Goal: Task Accomplishment & Management: Complete application form

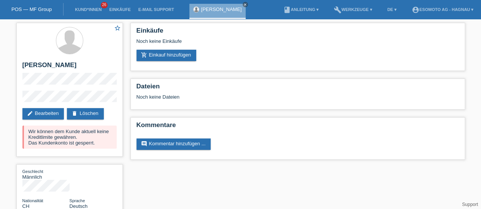
click at [24, 6] on link "POS — MF Group" at bounding box center [31, 9] width 40 height 6
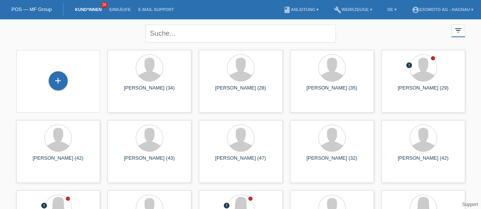
click at [63, 82] on div "+" at bounding box center [58, 80] width 19 height 19
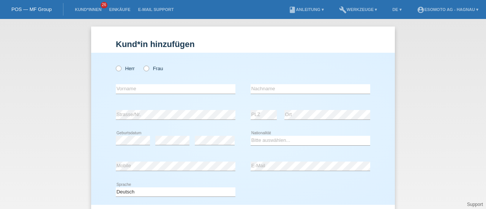
click at [115, 65] on icon at bounding box center [115, 65] width 0 height 0
click at [116, 69] on input "Herr" at bounding box center [118, 68] width 5 height 5
radio input "true"
click at [123, 89] on input "text" at bounding box center [176, 88] width 120 height 9
type input "D"
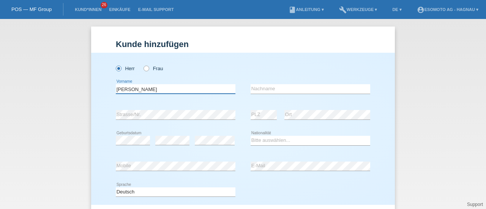
type input "[PERSON_NAME]"
type input "Dema"
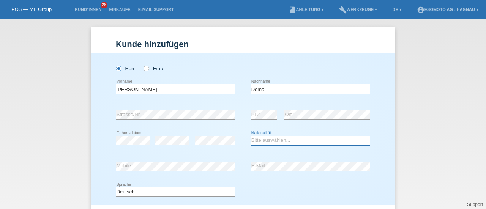
click at [276, 142] on select "Bitte auswählen... Schweiz Deutschland Liechtenstein Österreich ------------ Af…" at bounding box center [311, 140] width 120 height 9
select select "CH"
click at [251, 136] on select "Bitte auswählen... Schweiz Deutschland Liechtenstein Österreich ------------ Af…" at bounding box center [311, 140] width 120 height 9
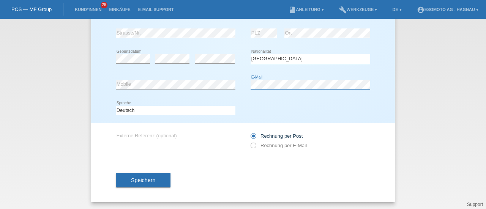
scroll to position [82, 0]
click at [150, 176] on button "Speichern" at bounding box center [143, 180] width 55 height 14
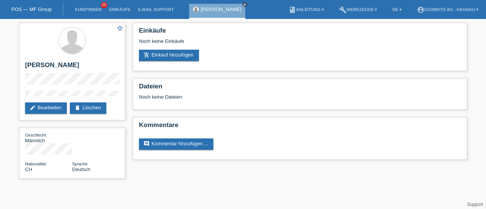
click at [155, 55] on link "add_shopping_cart Einkauf hinzufügen" at bounding box center [169, 55] width 60 height 11
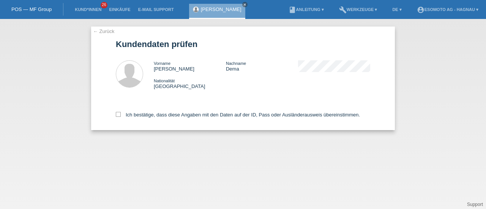
click at [118, 113] on icon at bounding box center [118, 114] width 5 height 5
click at [118, 113] on input "Ich bestätige, dass diese Angaben mit den Daten auf der ID, Pass oder Ausländer…" at bounding box center [118, 114] width 5 height 5
checkbox input "true"
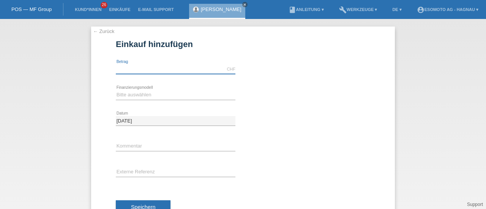
click at [136, 66] on input "text" at bounding box center [176, 69] width 120 height 9
type input "7600.00"
click at [142, 96] on select "Bitte auswählen Fixe Raten Kauf auf Rechnung mit Teilzahlungsoption" at bounding box center [176, 94] width 120 height 9
select select "69"
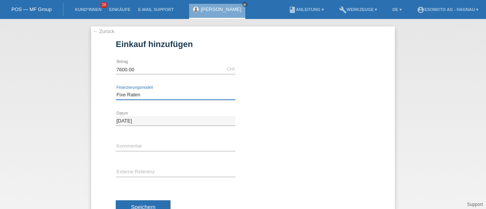
click at [116, 90] on select "Bitte auswählen Fixe Raten Kauf auf Rechnung mit Teilzahlungsoption" at bounding box center [176, 94] width 120 height 9
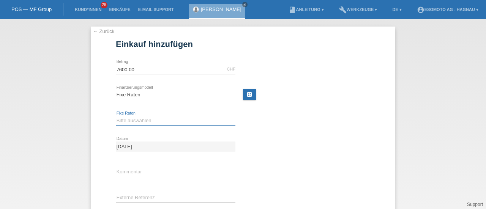
click at [135, 119] on select "Bitte auswählen 12 Raten 24 Raten 36 Raten 48 Raten" at bounding box center [176, 120] width 120 height 9
select select "140"
click at [116, 116] on select "Bitte auswählen 12 Raten 24 Raten 36 Raten 48 Raten" at bounding box center [176, 120] width 120 height 9
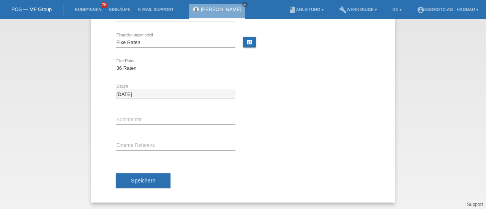
click at [148, 180] on span "Speichern" at bounding box center [143, 181] width 24 height 6
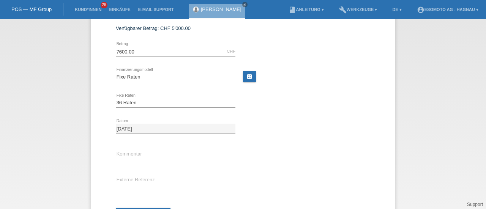
scroll to position [0, 0]
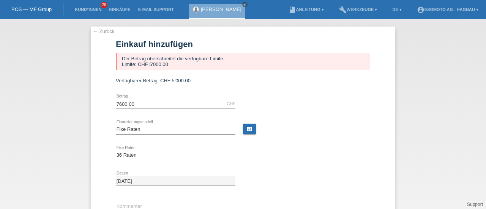
click at [106, 31] on link "← Zurück" at bounding box center [103, 31] width 21 height 6
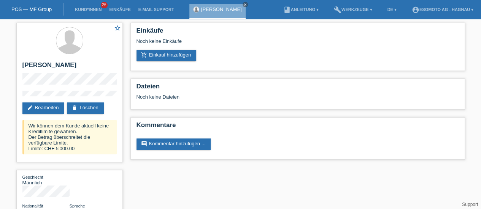
click at [77, 107] on icon "delete" at bounding box center [74, 108] width 6 height 6
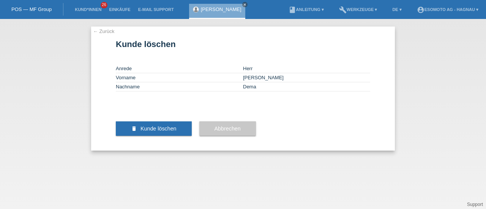
click at [162, 132] on span "Kunde löschen" at bounding box center [159, 129] width 36 height 6
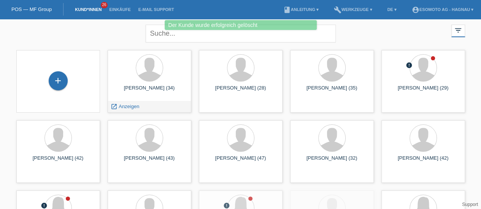
click at [169, 89] on div "Maik Peter Tepper (34)" at bounding box center [149, 91] width 71 height 12
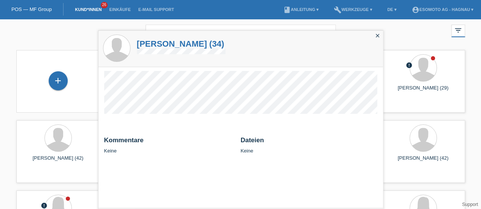
click at [184, 46] on h1 "[PERSON_NAME] (34)" at bounding box center [181, 43] width 89 height 9
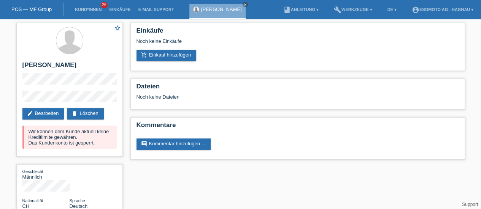
click at [245, 5] on icon "close" at bounding box center [245, 5] width 4 height 4
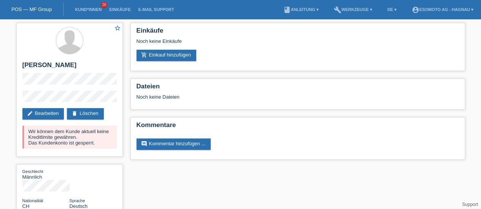
click at [40, 9] on link "POS — MF Group" at bounding box center [31, 9] width 40 height 6
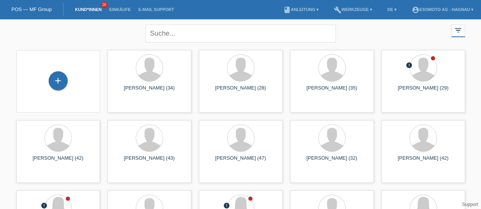
click at [127, 27] on div "close filter_list view_module Alle Kund*innen anzeigen star Markierte [PERSON_N…" at bounding box center [241, 32] width 456 height 27
click at [127, 27] on div "close filter_list view_module Alle Kund*innen anzeigen star Markierte Kund*inne…" at bounding box center [241, 32] width 456 height 27
click at [62, 78] on div "+" at bounding box center [58, 80] width 19 height 19
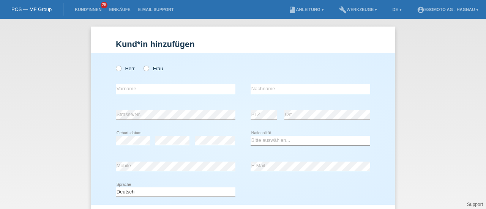
click at [115, 65] on icon at bounding box center [115, 65] width 0 height 0
click at [116, 70] on input "Herr" at bounding box center [118, 68] width 5 height 5
radio input "true"
click at [125, 92] on input "text" at bounding box center [176, 88] width 120 height 9
type input "[PERSON_NAME]"
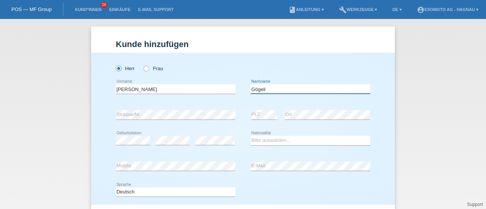
type input "Gögeli"
click at [259, 138] on select "Bitte auswählen... [GEOGRAPHIC_DATA] [GEOGRAPHIC_DATA] [GEOGRAPHIC_DATA] [GEOGR…" at bounding box center [311, 140] width 120 height 9
select select "CH"
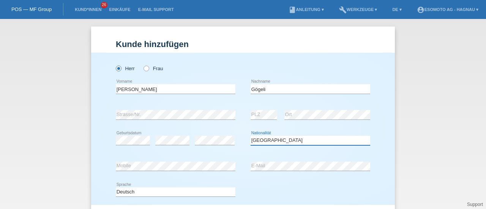
click at [251, 136] on select "Bitte auswählen... [GEOGRAPHIC_DATA] [GEOGRAPHIC_DATA] [GEOGRAPHIC_DATA] [GEOGR…" at bounding box center [311, 140] width 120 height 9
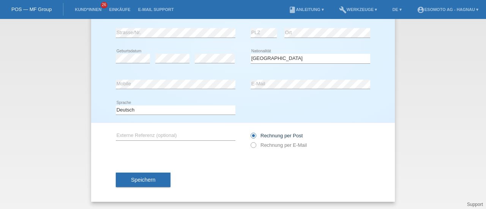
click at [152, 181] on button "Speichern" at bounding box center [143, 180] width 55 height 14
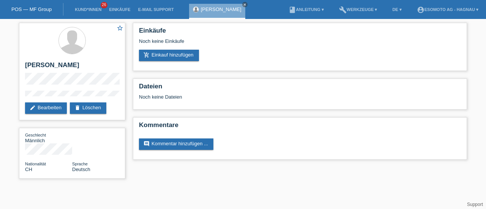
click at [176, 52] on link "add_shopping_cart Einkauf hinzufügen" at bounding box center [169, 55] width 60 height 11
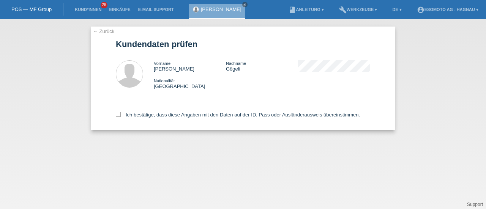
click at [118, 116] on icon at bounding box center [118, 114] width 5 height 5
click at [118, 116] on input "Ich bestätige, dass diese Angaben mit den Daten auf der ID, Pass oder Ausländer…" at bounding box center [118, 114] width 5 height 5
checkbox input "true"
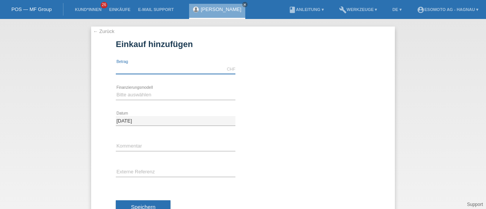
click at [135, 68] on input "text" at bounding box center [176, 69] width 120 height 9
type input "7600.00"
click at [143, 94] on select "Bitte auswählen Fixe Raten Kauf auf Rechnung mit Teilzahlungsoption" at bounding box center [176, 94] width 120 height 9
select select "69"
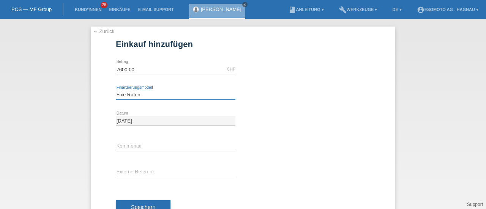
click at [116, 90] on select "Bitte auswählen Fixe Raten Kauf auf Rechnung mit Teilzahlungsoption" at bounding box center [176, 94] width 120 height 9
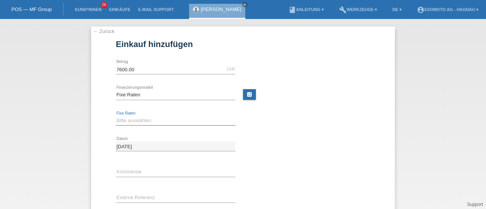
click at [135, 121] on select "Bitte auswählen 12 Raten 24 Raten 36 Raten 48 Raten" at bounding box center [176, 120] width 120 height 9
select select "140"
click at [116, 116] on select "Bitte auswählen 12 Raten 24 Raten 36 Raten 48 Raten" at bounding box center [176, 120] width 120 height 9
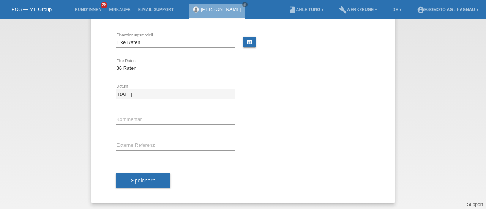
click at [143, 183] on button "Speichern" at bounding box center [143, 181] width 55 height 14
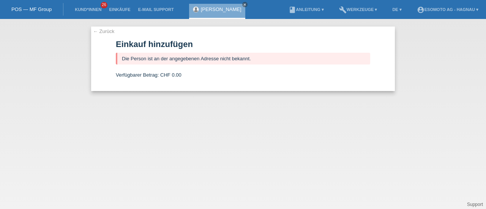
scroll to position [0, 0]
click at [105, 33] on link "← Zurück" at bounding box center [103, 31] width 21 height 6
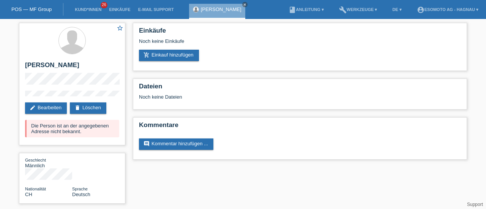
click at [58, 109] on link "edit Bearbeiten" at bounding box center [46, 108] width 42 height 11
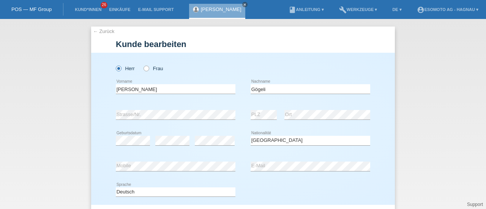
select select "CH"
click at [254, 91] on input "Gögeli" at bounding box center [311, 88] width 120 height 9
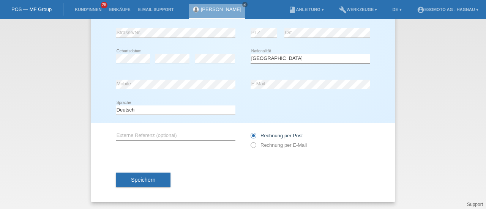
type input "Gölgeli"
click at [152, 178] on span "Speichern" at bounding box center [143, 180] width 24 height 6
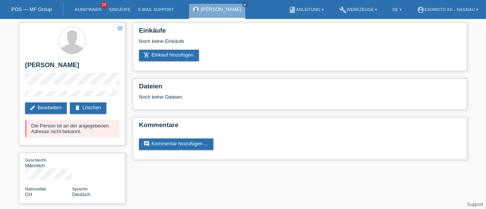
click at [171, 56] on link "add_shopping_cart Einkauf hinzufügen" at bounding box center [169, 55] width 60 height 11
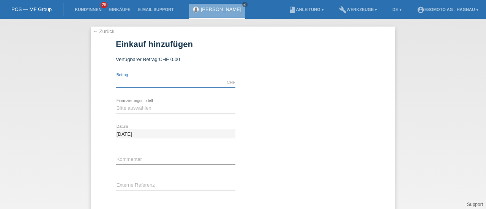
click at [183, 84] on input "text" at bounding box center [176, 82] width 120 height 9
type input "7600.00"
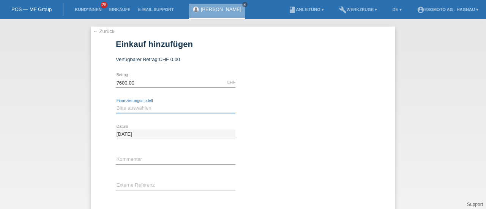
click at [150, 107] on select "Bitte auswählen Fixe Raten Kauf auf Rechnung mit Teilzahlungsoption" at bounding box center [176, 108] width 120 height 9
select select "69"
click at [116, 104] on select "Bitte auswählen Fixe Raten Kauf auf Rechnung mit Teilzahlungsoption" at bounding box center [176, 108] width 120 height 9
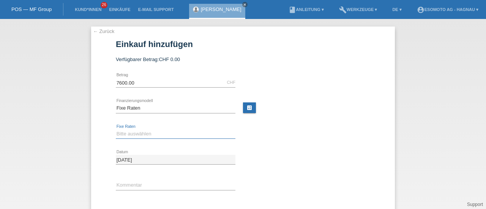
click at [137, 132] on select "Bitte auswählen 12 Raten 24 Raten 36 Raten 48 Raten" at bounding box center [176, 134] width 120 height 9
select select "140"
click at [116, 130] on select "Bitte auswählen 12 Raten 24 Raten 36 Raten 48 Raten" at bounding box center [176, 134] width 120 height 9
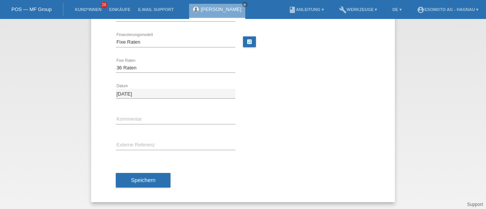
click at [133, 177] on span "Speichern" at bounding box center [143, 180] width 24 height 6
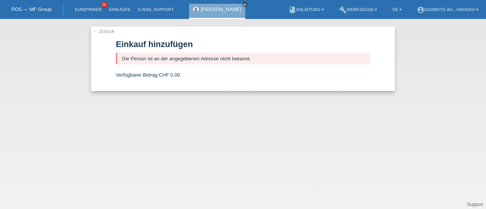
scroll to position [0, 0]
click at [105, 31] on link "← Zurück" at bounding box center [103, 31] width 21 height 6
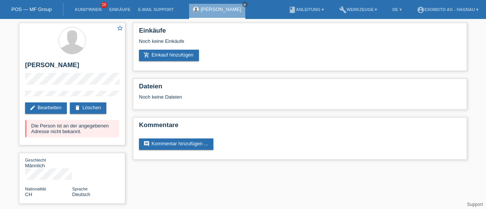
click at [52, 109] on link "edit Bearbeiten" at bounding box center [46, 108] width 42 height 11
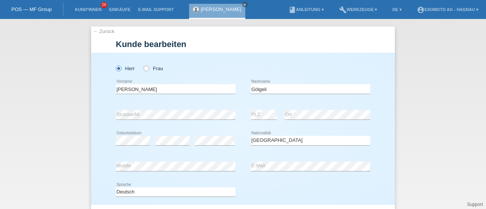
select select "CH"
click at [98, 29] on link "← Zurück" at bounding box center [103, 31] width 21 height 6
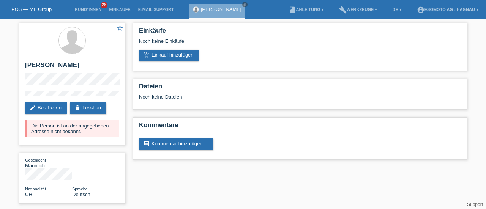
click at [93, 107] on link "delete Löschen" at bounding box center [88, 108] width 36 height 11
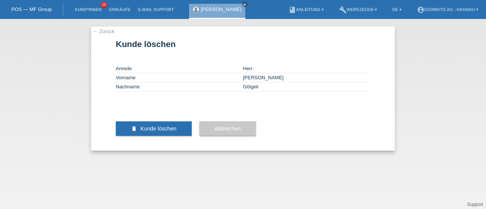
click at [148, 132] on span "Kunde löschen" at bounding box center [159, 129] width 36 height 6
